Goal: Task Accomplishment & Management: Use online tool/utility

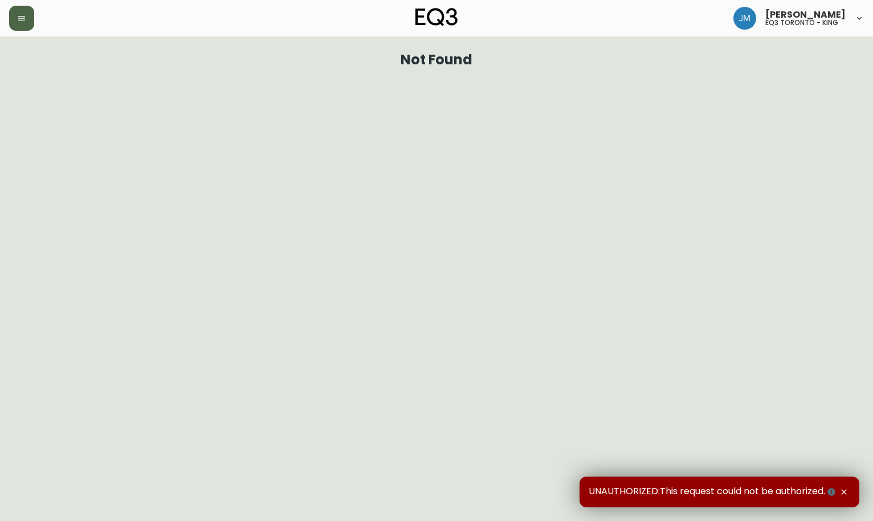
click at [24, 11] on button "button" at bounding box center [21, 18] width 25 height 25
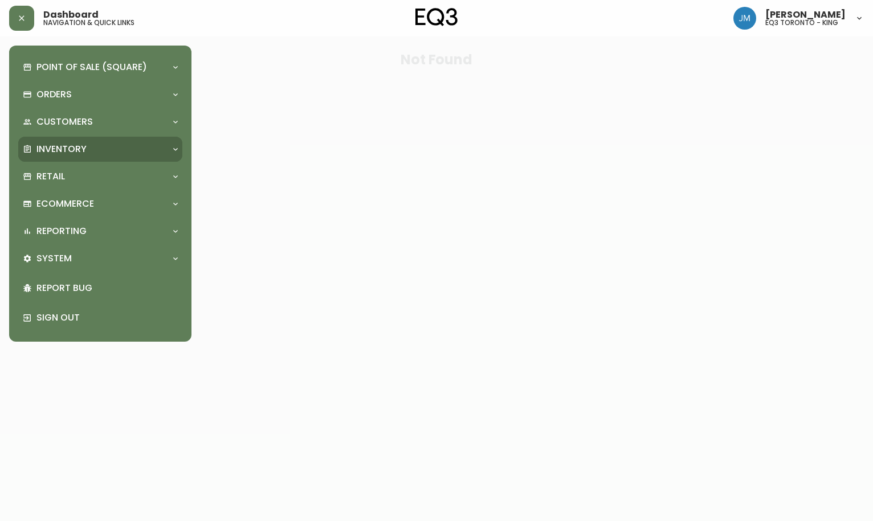
click at [59, 145] on p "Inventory" at bounding box center [61, 149] width 50 height 13
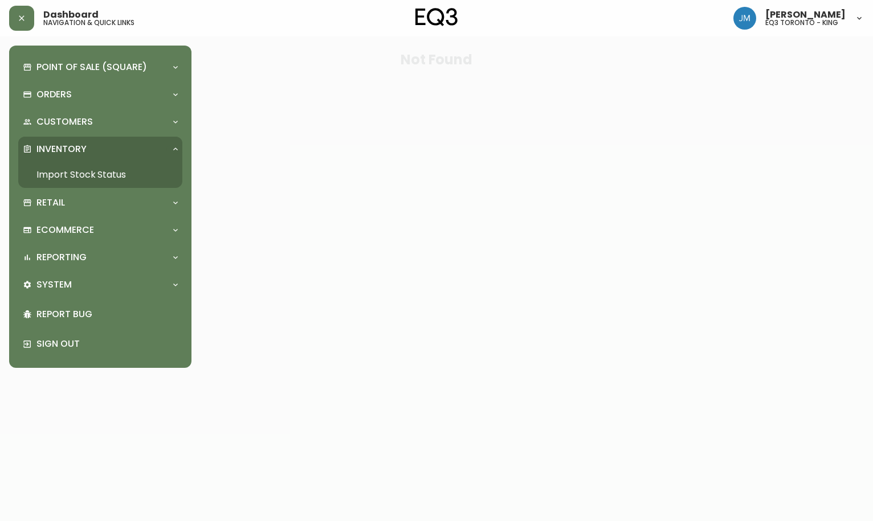
click at [75, 177] on link "Import Stock Status" at bounding box center [100, 175] width 164 height 26
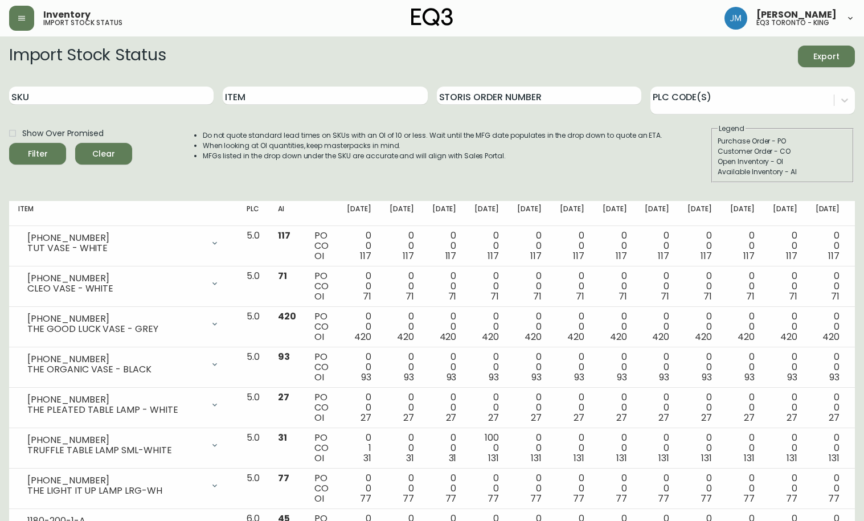
drag, startPoint x: 21, startPoint y: 181, endPoint x: 162, endPoint y: 63, distance: 184.4
click at [20, 181] on div "Show Over Promised Filter Clear" at bounding box center [70, 153] width 123 height 59
